Goal: Task Accomplishment & Management: Manage account settings

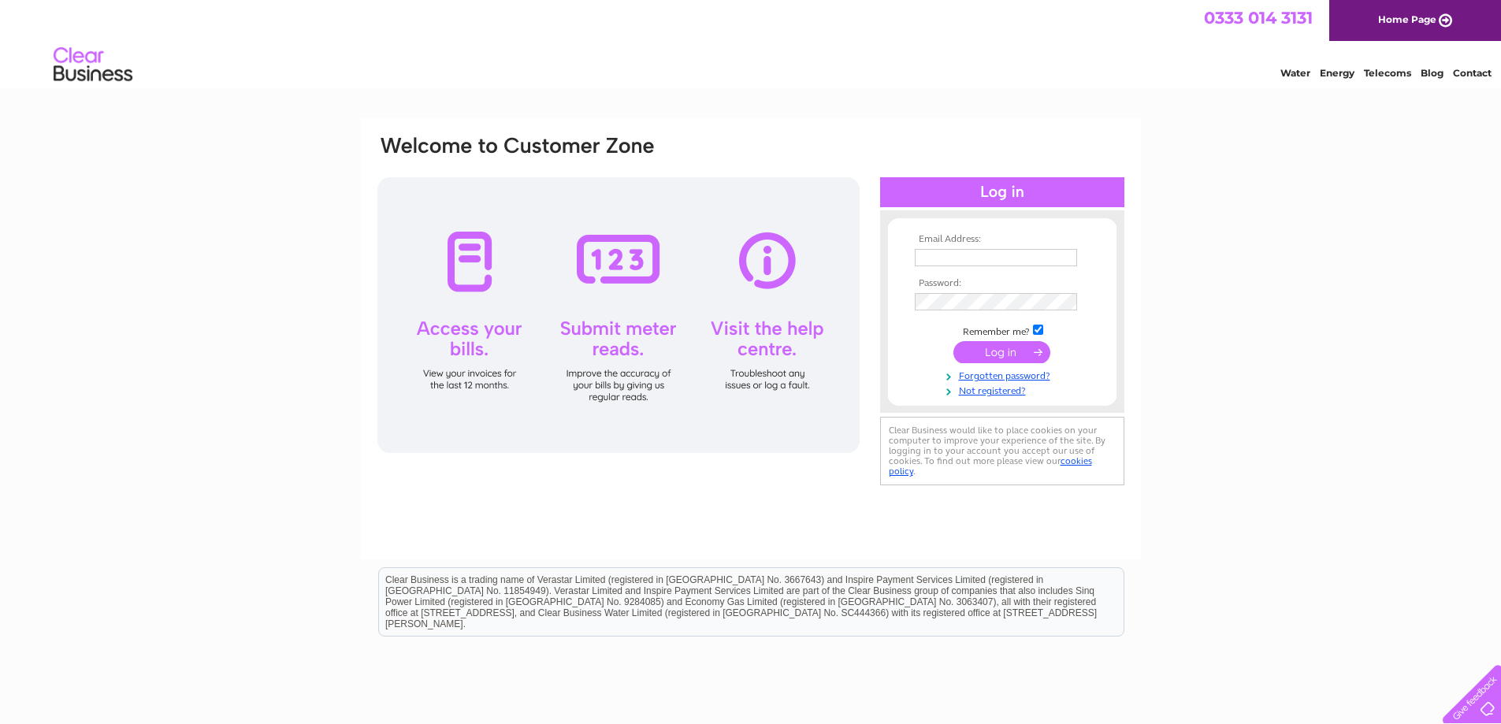
type input "[EMAIL_ADDRESS][DOMAIN_NAME]"
click at [987, 349] on input "submit" at bounding box center [1002, 352] width 97 height 22
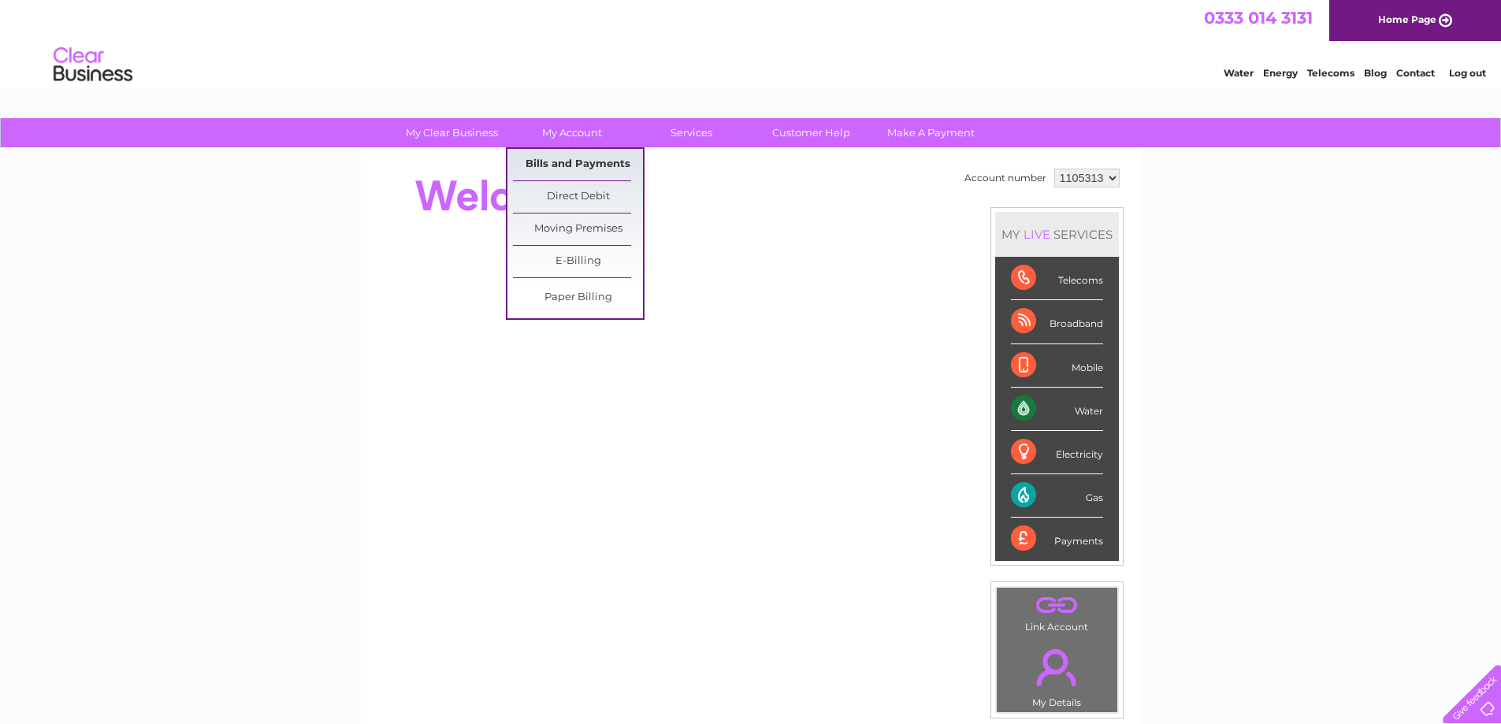
click at [570, 157] on link "Bills and Payments" at bounding box center [578, 165] width 130 height 32
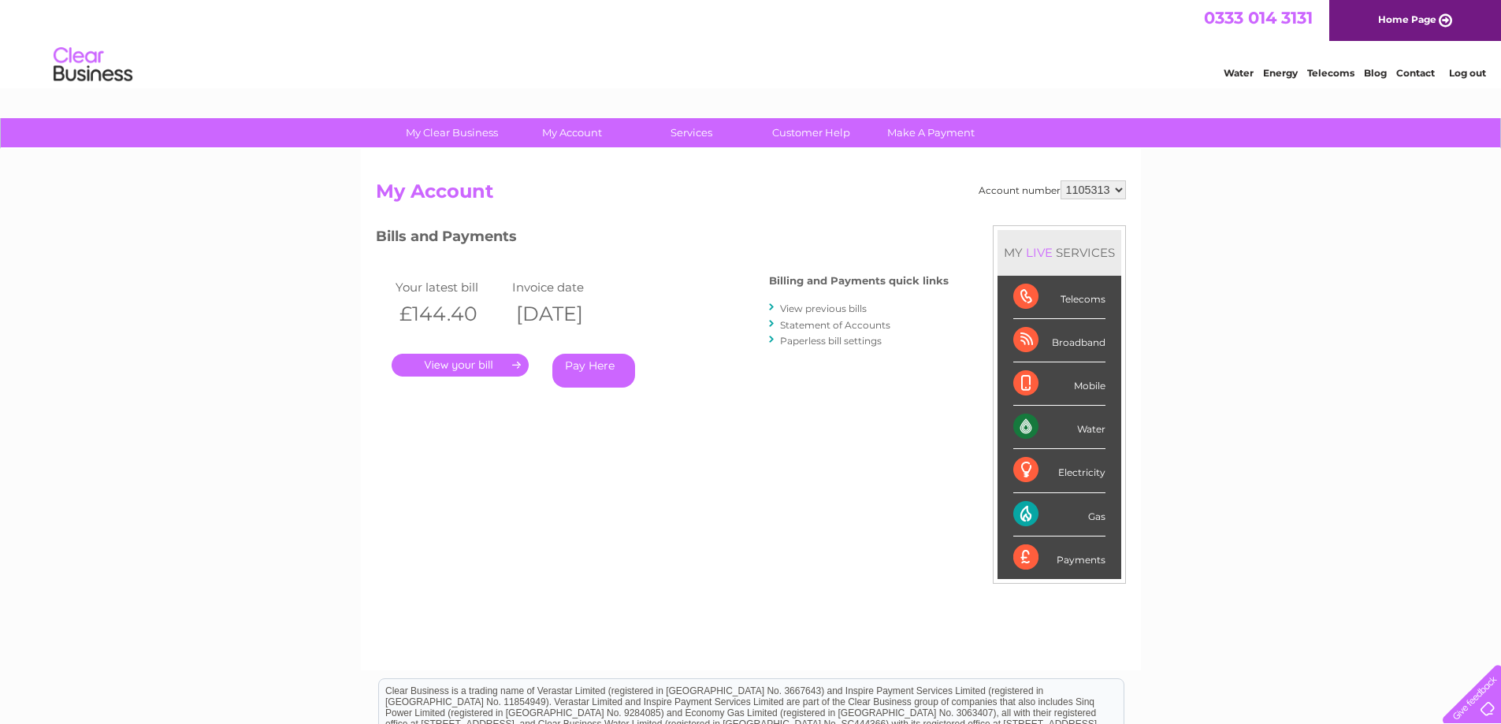
click at [496, 368] on link "." at bounding box center [460, 365] width 137 height 23
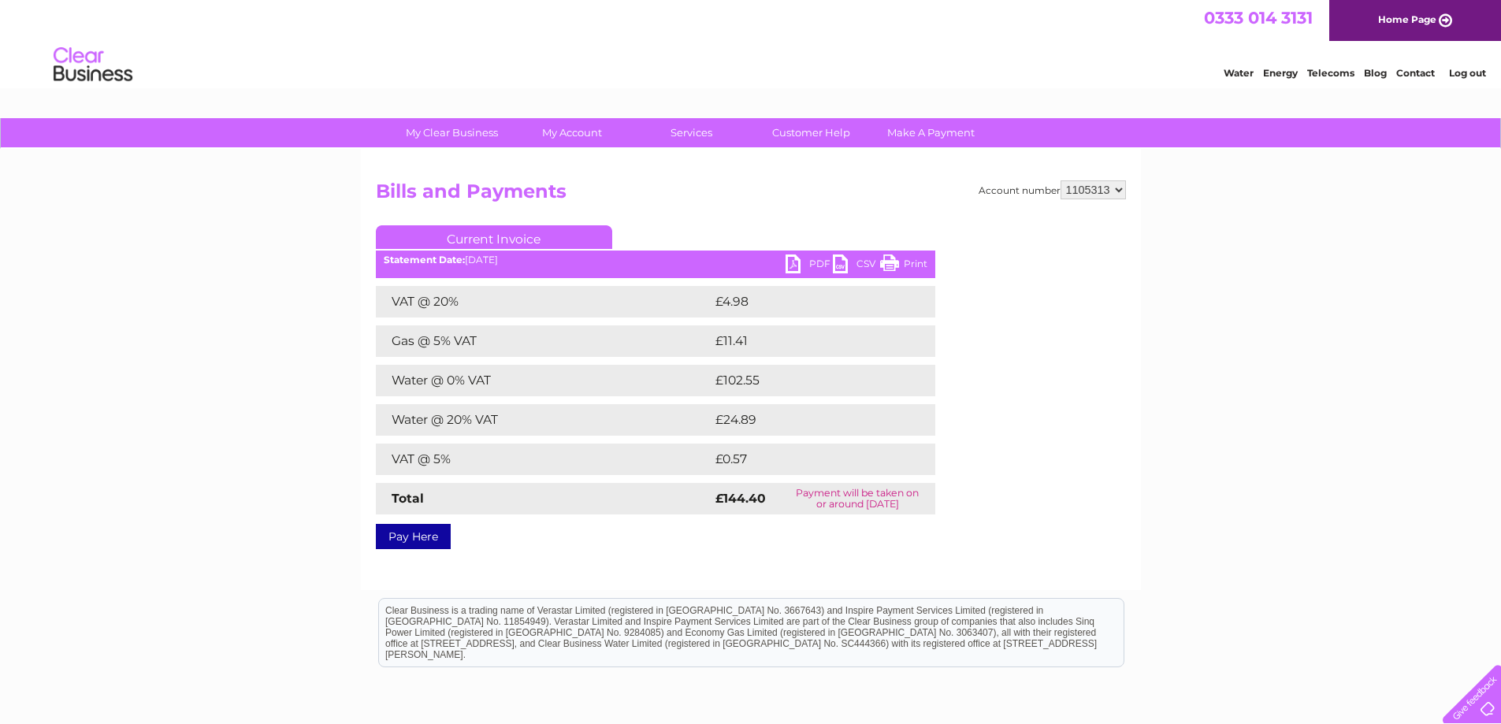
click at [792, 262] on link "PDF" at bounding box center [809, 266] width 47 height 23
